Goal: Leave review/rating: Share an evaluation or opinion about a product, service, or content

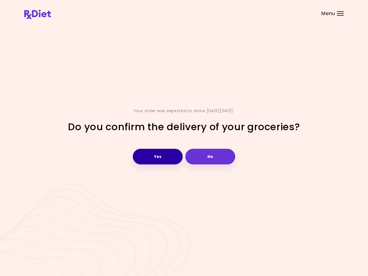
click at [160, 155] on button "Yes" at bounding box center [158, 157] width 50 height 16
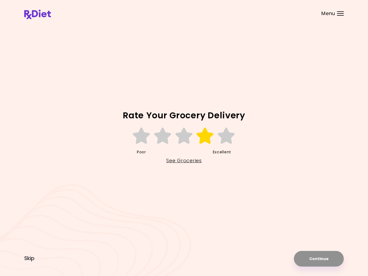
click at [206, 139] on icon at bounding box center [205, 136] width 19 height 16
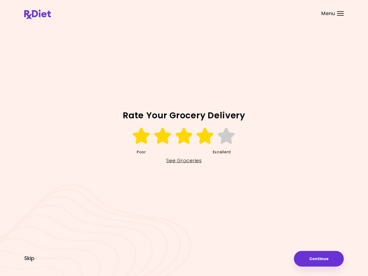
click at [330, 260] on button "Continue" at bounding box center [319, 259] width 50 height 16
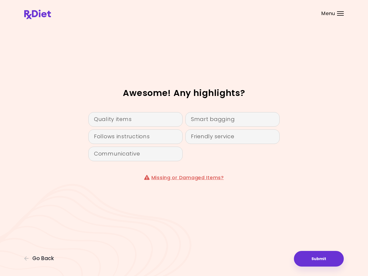
click at [159, 118] on div "Quality items" at bounding box center [135, 119] width 94 height 15
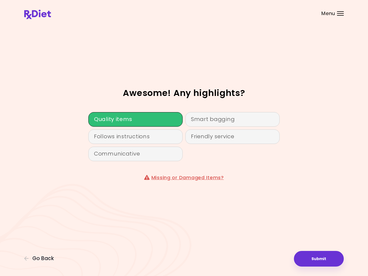
click at [329, 259] on button "Submit" at bounding box center [319, 259] width 50 height 16
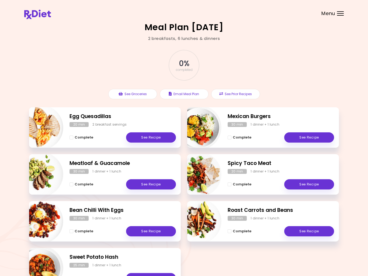
click at [153, 135] on link "See Recipe" at bounding box center [151, 137] width 50 height 10
